Goal: Find specific page/section: Find specific page/section

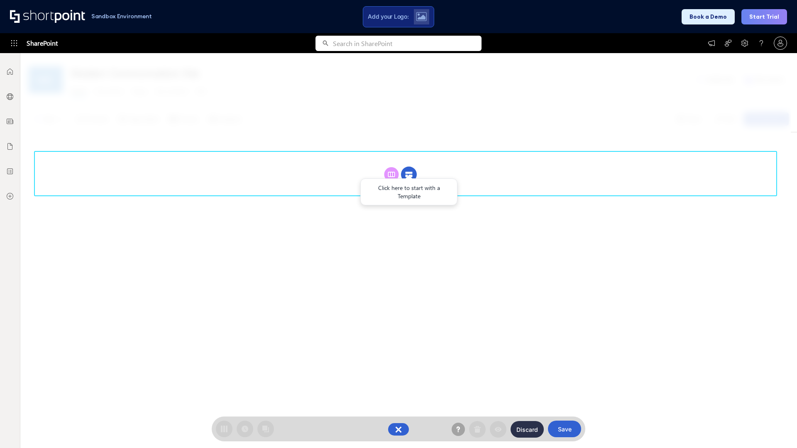
click at [409, 167] on circle at bounding box center [409, 175] width 16 height 16
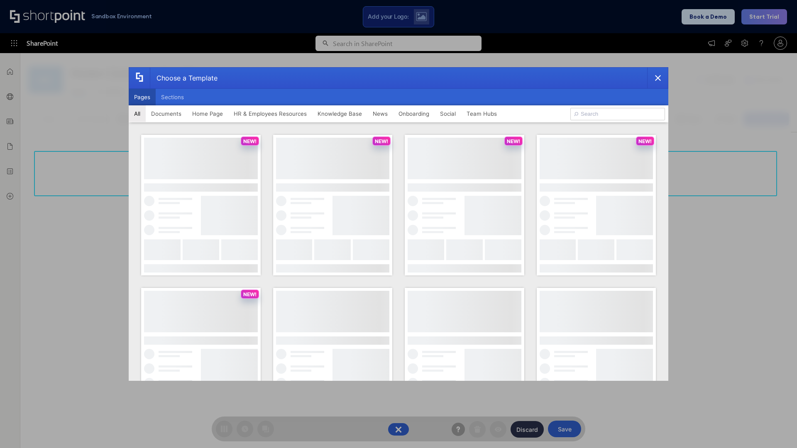
scroll to position [114, 0]
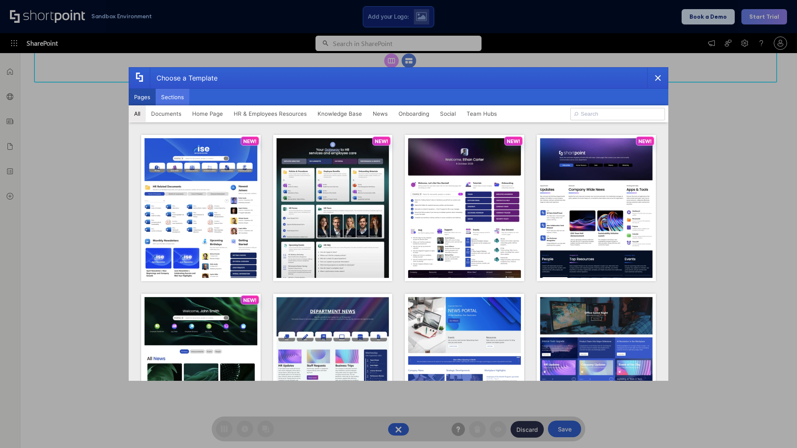
click at [172, 97] on button "Sections" at bounding box center [173, 97] width 34 height 17
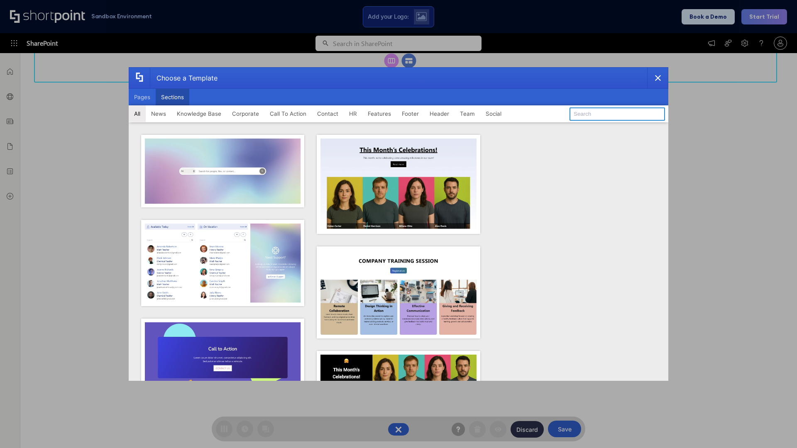
type input "FAQ 5"
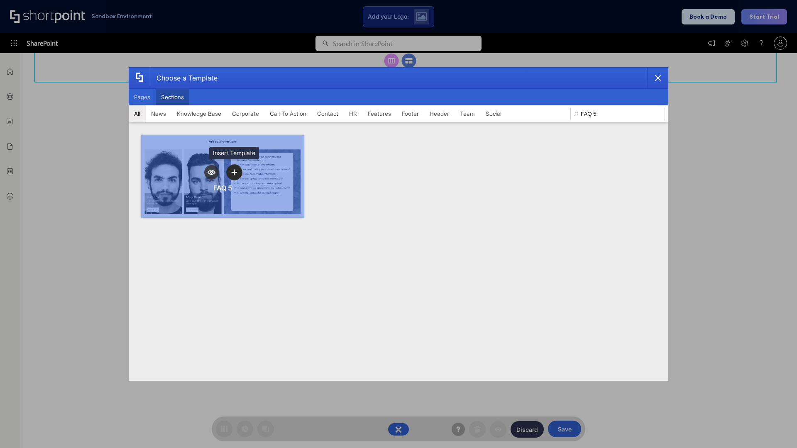
click at [234, 172] on icon "template selector" at bounding box center [234, 172] width 6 height 6
